Goal: Task Accomplishment & Management: Complete application form

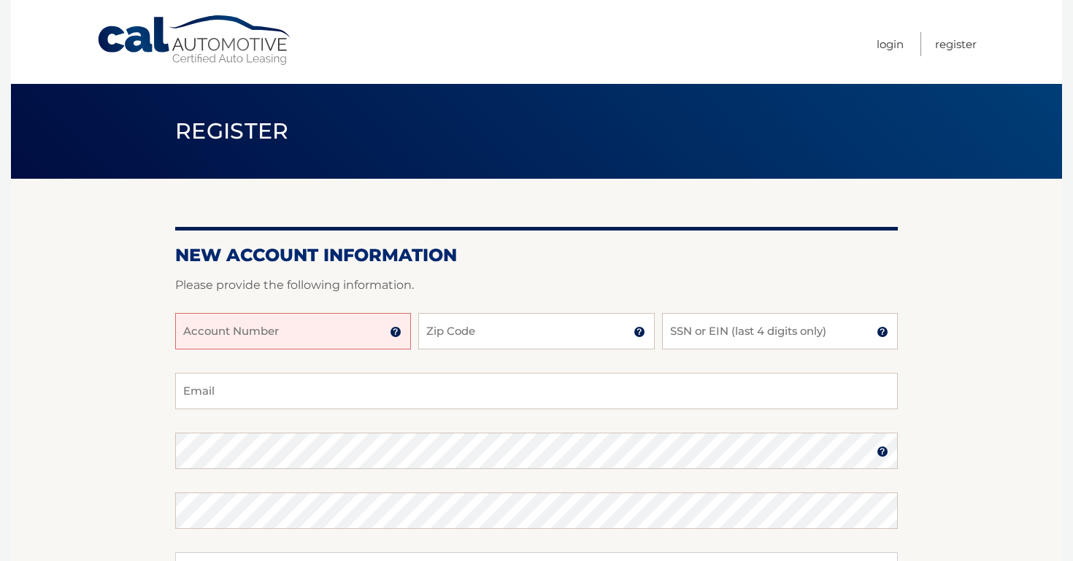
click at [1038, 329] on section "New Account Information Please provide the following information. Account Numbe…" at bounding box center [536, 464] width 1051 height 570
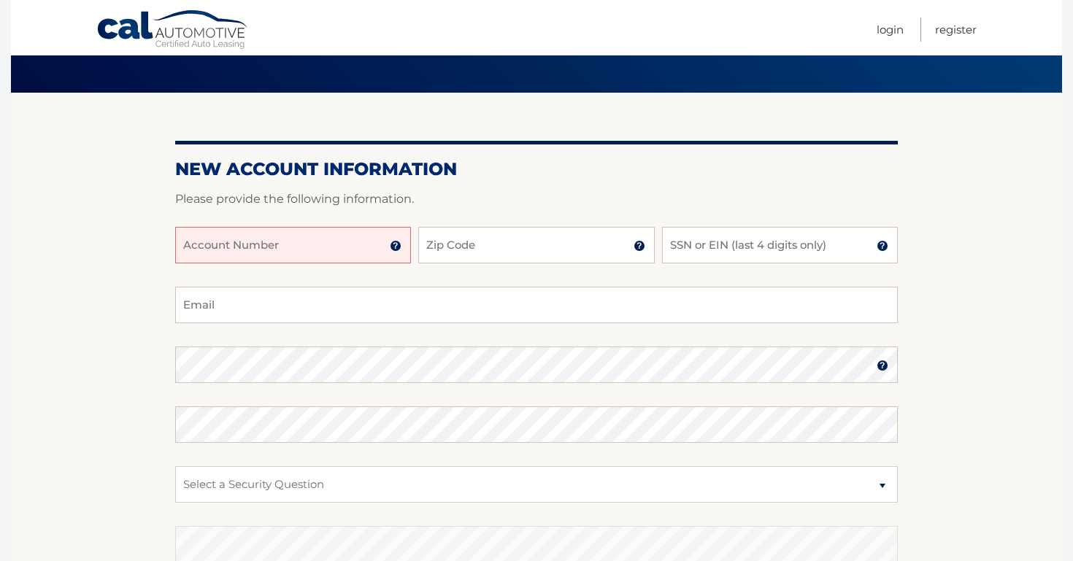
scroll to position [88, 0]
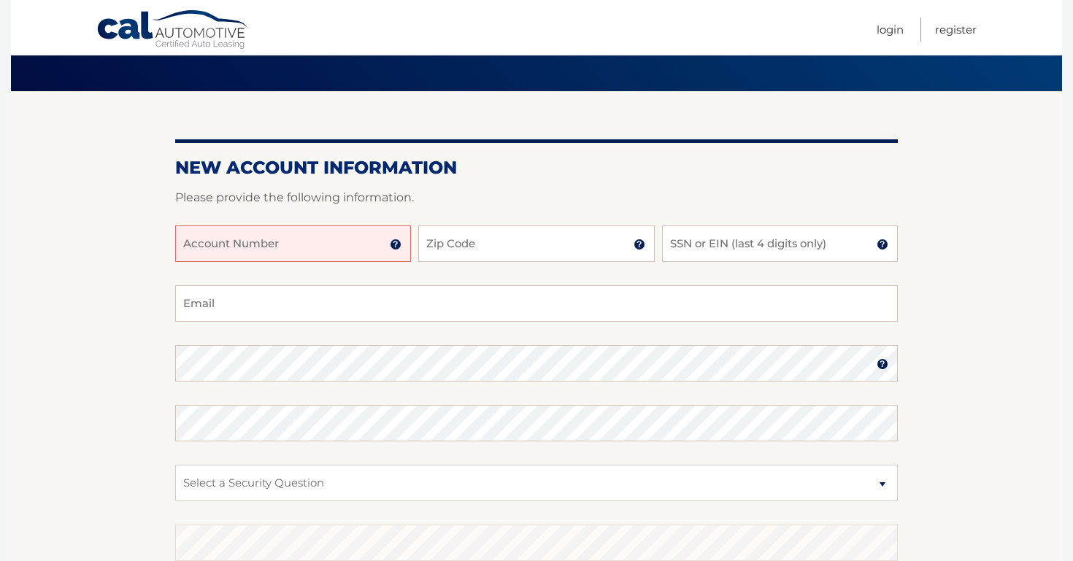
click at [290, 246] on input "Account Number" at bounding box center [293, 244] width 236 height 37
type input "44455905107"
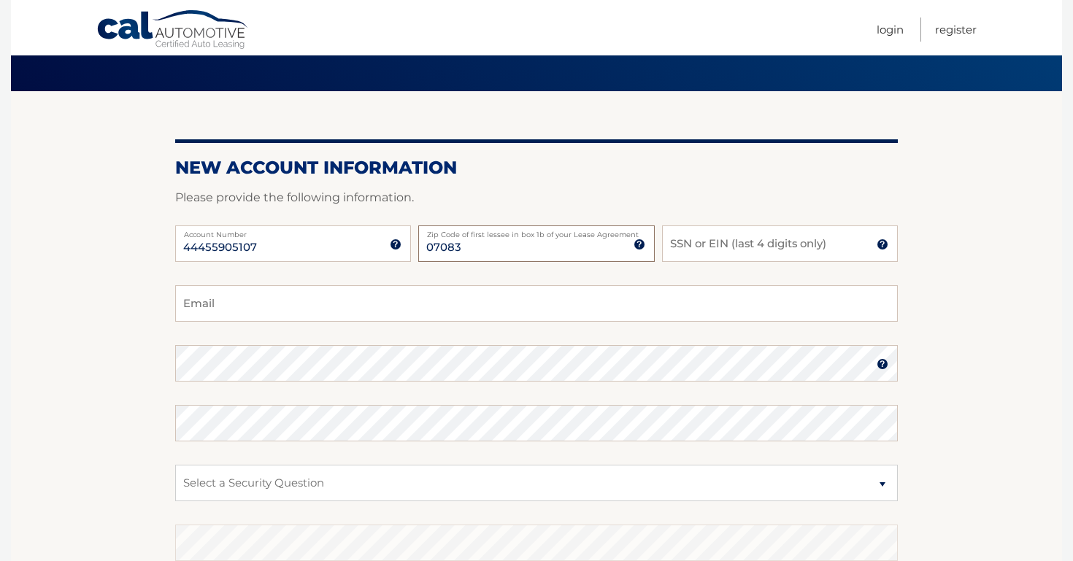
type input "07083"
type input "1176"
click at [227, 307] on input "Email" at bounding box center [536, 303] width 723 height 37
type input "[EMAIL_ADDRESS][DOMAIN_NAME]"
click at [326, 487] on select "Select a Security Question What was the name of your elementary school? What is…" at bounding box center [536, 483] width 723 height 37
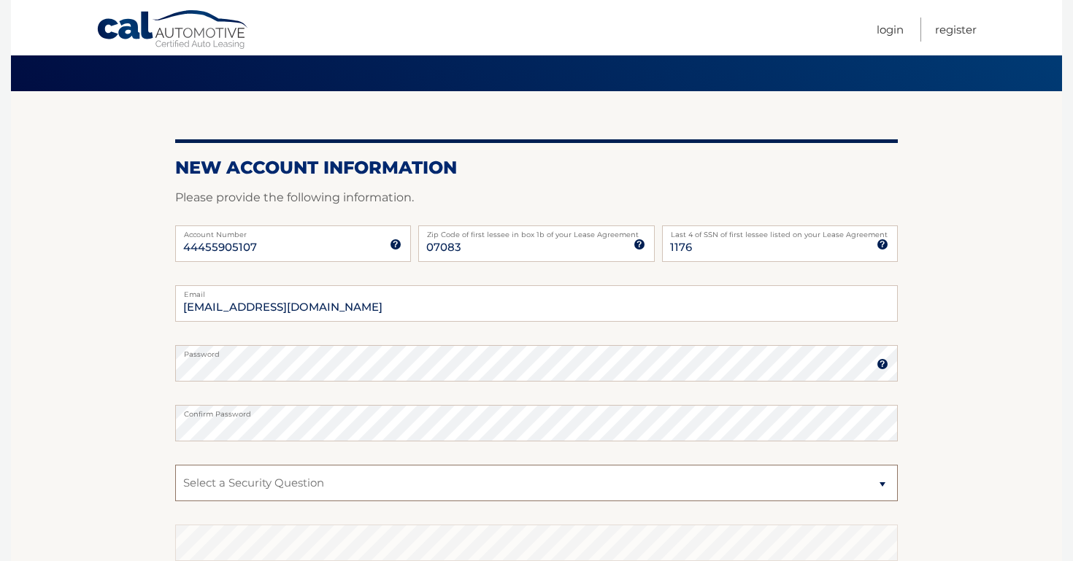
select select "2"
click at [175, 465] on select "Select a Security Question What was the name of your elementary school? What is…" at bounding box center [536, 483] width 723 height 37
click at [956, 442] on section "New Account Information Please provide the following information. 44455905107 A…" at bounding box center [536, 376] width 1051 height 570
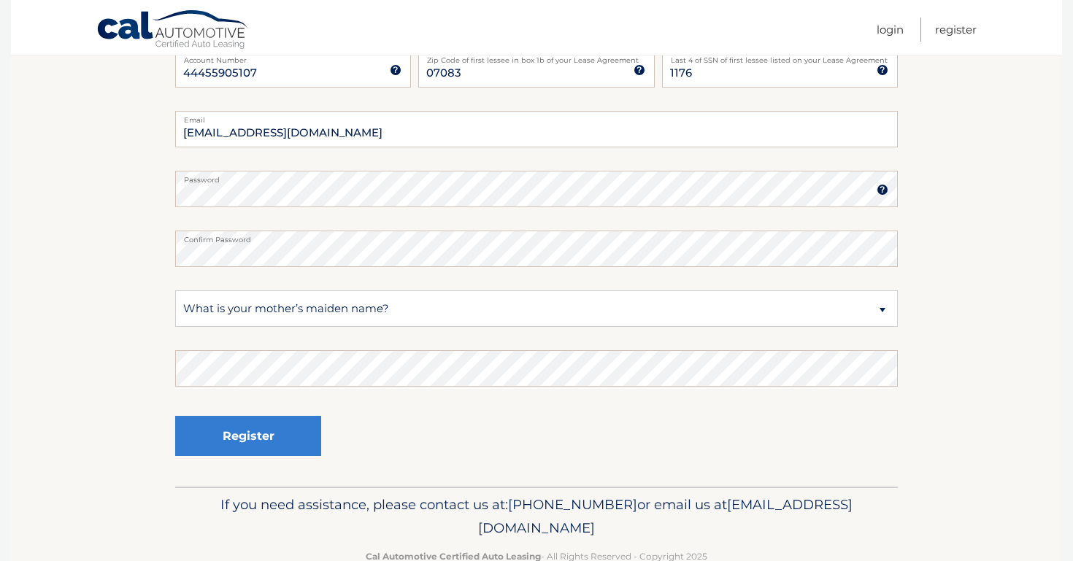
scroll to position [263, 0]
click at [272, 426] on button "Register" at bounding box center [248, 435] width 146 height 40
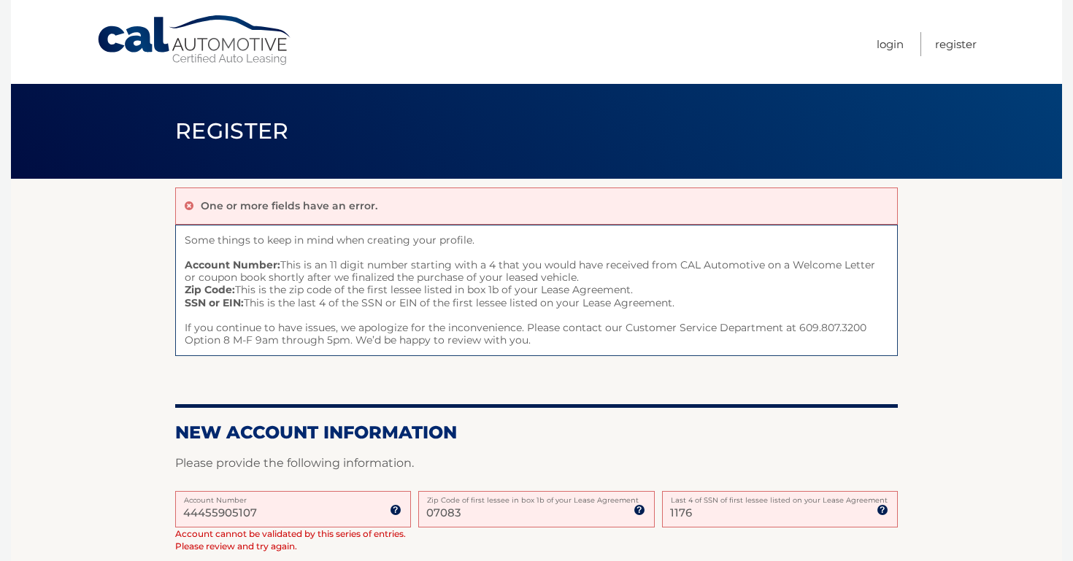
click at [934, 423] on section "One or more fields have an error. Some things to keep in mind when creating you…" at bounding box center [536, 565] width 1051 height 772
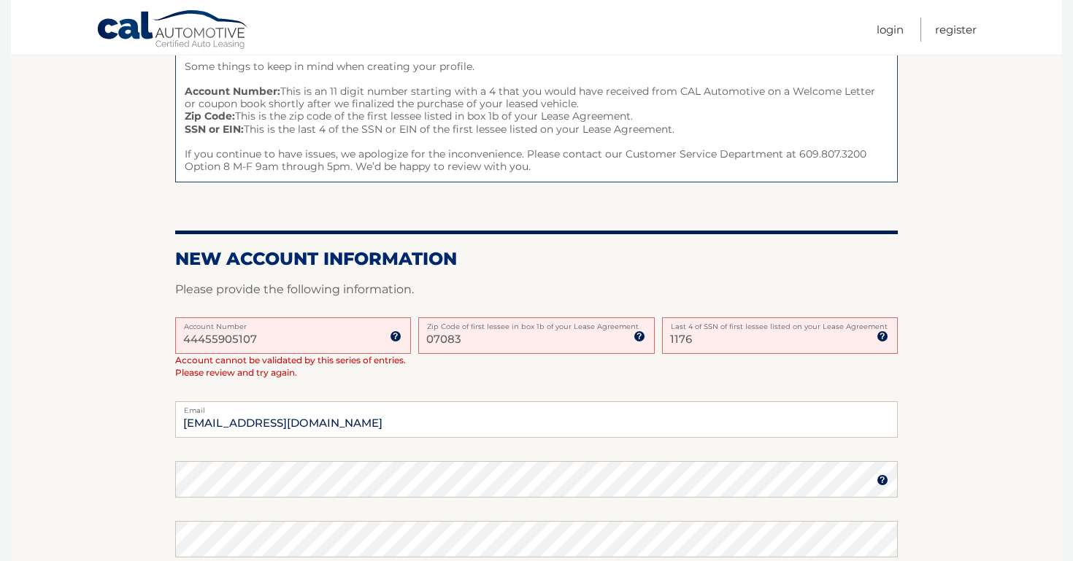
scroll to position [175, 0]
